Goal: Task Accomplishment & Management: Complete application form

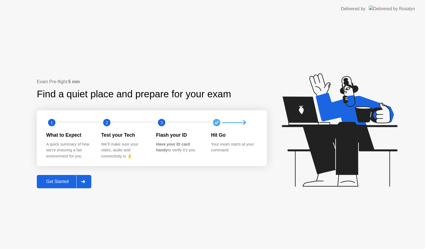
click at [61, 181] on div "Get Started" at bounding box center [57, 181] width 38 height 5
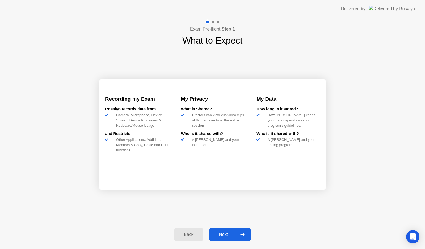
click at [224, 234] on div "Next" at bounding box center [223, 234] width 25 height 5
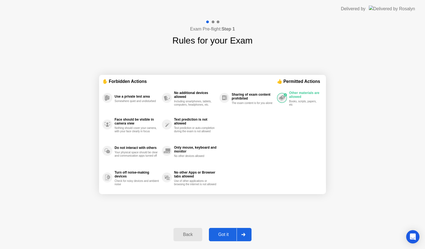
click at [224, 234] on div "Got it" at bounding box center [224, 234] width 26 height 5
select select "**********"
select select "*******"
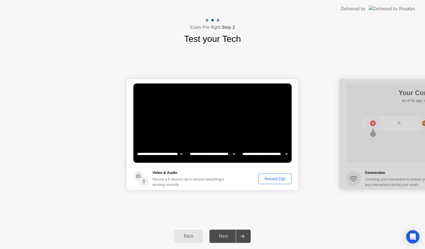
click at [275, 177] on div "Record Clip" at bounding box center [275, 178] width 30 height 4
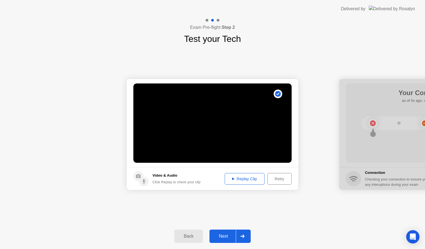
click at [223, 235] on div "Next" at bounding box center [223, 235] width 25 height 5
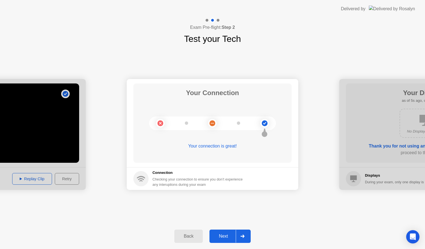
click at [223, 235] on div "Next" at bounding box center [223, 235] width 25 height 5
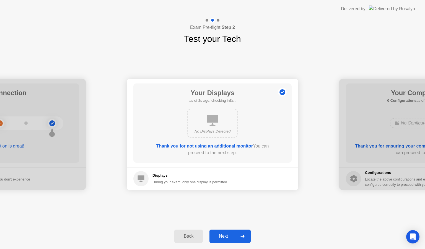
click at [223, 235] on div "Next" at bounding box center [223, 235] width 25 height 5
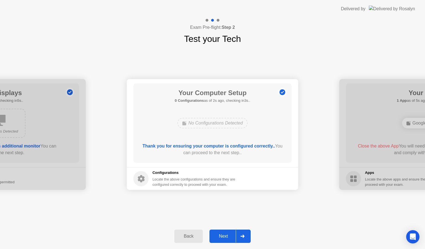
click at [223, 235] on div "Next" at bounding box center [223, 235] width 25 height 5
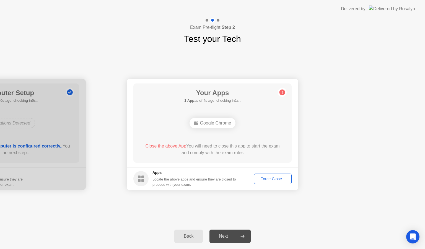
click at [280, 178] on div "Force Close..." at bounding box center [273, 178] width 34 height 4
click at [273, 178] on div "Force Close..." at bounding box center [273, 178] width 34 height 4
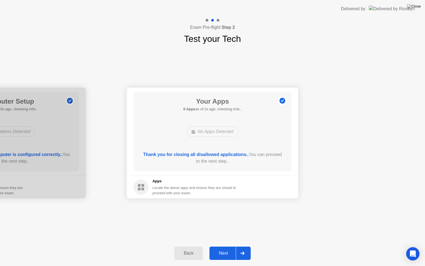
click at [226, 248] on div "Next" at bounding box center [223, 253] width 25 height 5
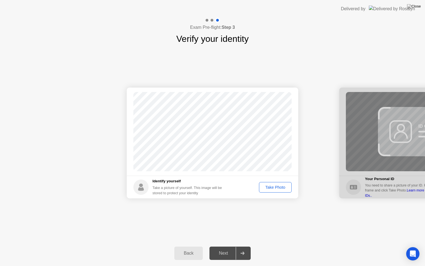
click at [272, 187] on div "Take Photo" at bounding box center [275, 187] width 29 height 4
click at [223, 248] on div "Next" at bounding box center [223, 253] width 25 height 5
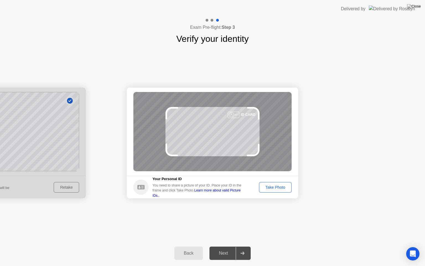
click at [277, 190] on button "Take Photo" at bounding box center [275, 187] width 33 height 11
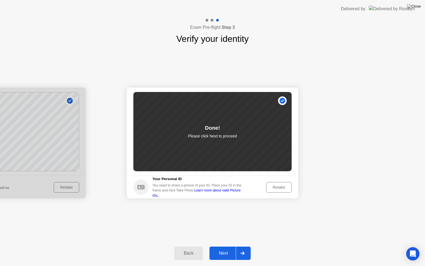
click at [224, 248] on div "Next" at bounding box center [223, 253] width 25 height 5
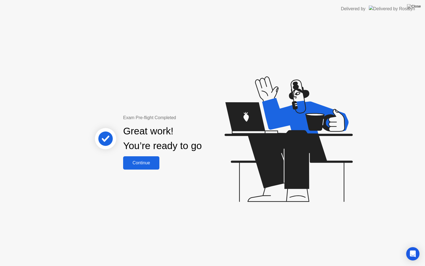
click at [142, 161] on div "Continue" at bounding box center [141, 162] width 33 height 5
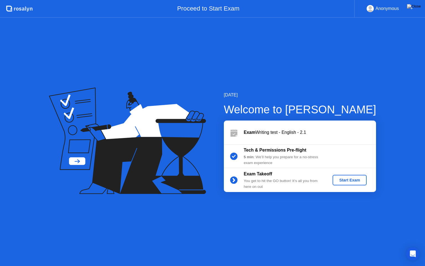
click at [348, 180] on div "Start Exam" at bounding box center [350, 180] width 30 height 4
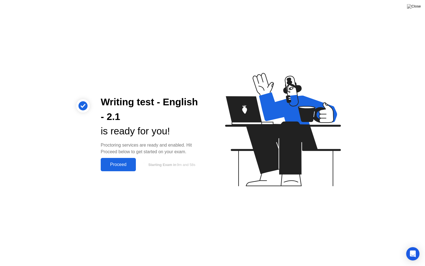
click at [121, 164] on div "Proceed" at bounding box center [118, 164] width 32 height 5
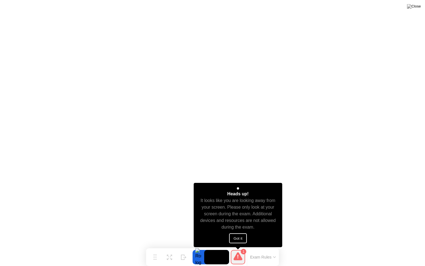
click at [236, 239] on button "Got it" at bounding box center [238, 238] width 18 height 10
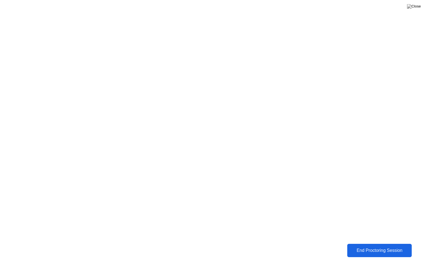
click at [367, 248] on div "End Proctoring Session" at bounding box center [380, 250] width 62 height 5
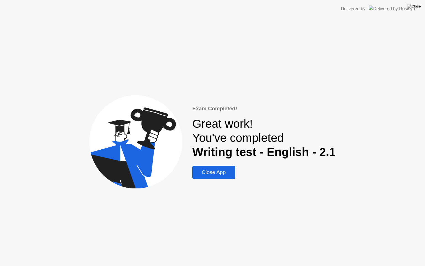
click at [223, 174] on div "Close App" at bounding box center [214, 172] width 40 height 6
